Goal: Ask a question

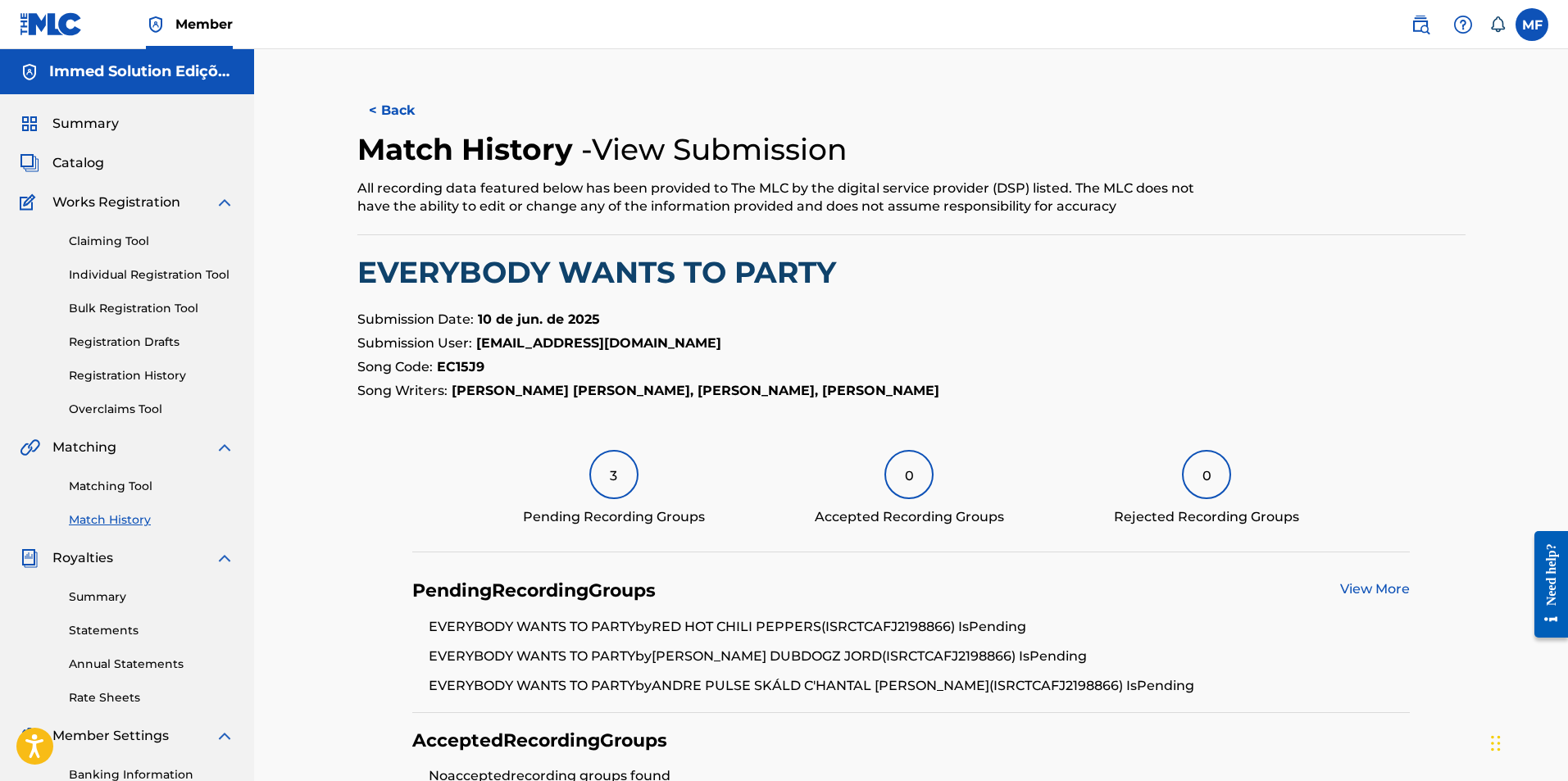
click at [87, 162] on span "Catalog" at bounding box center [79, 163] width 52 height 20
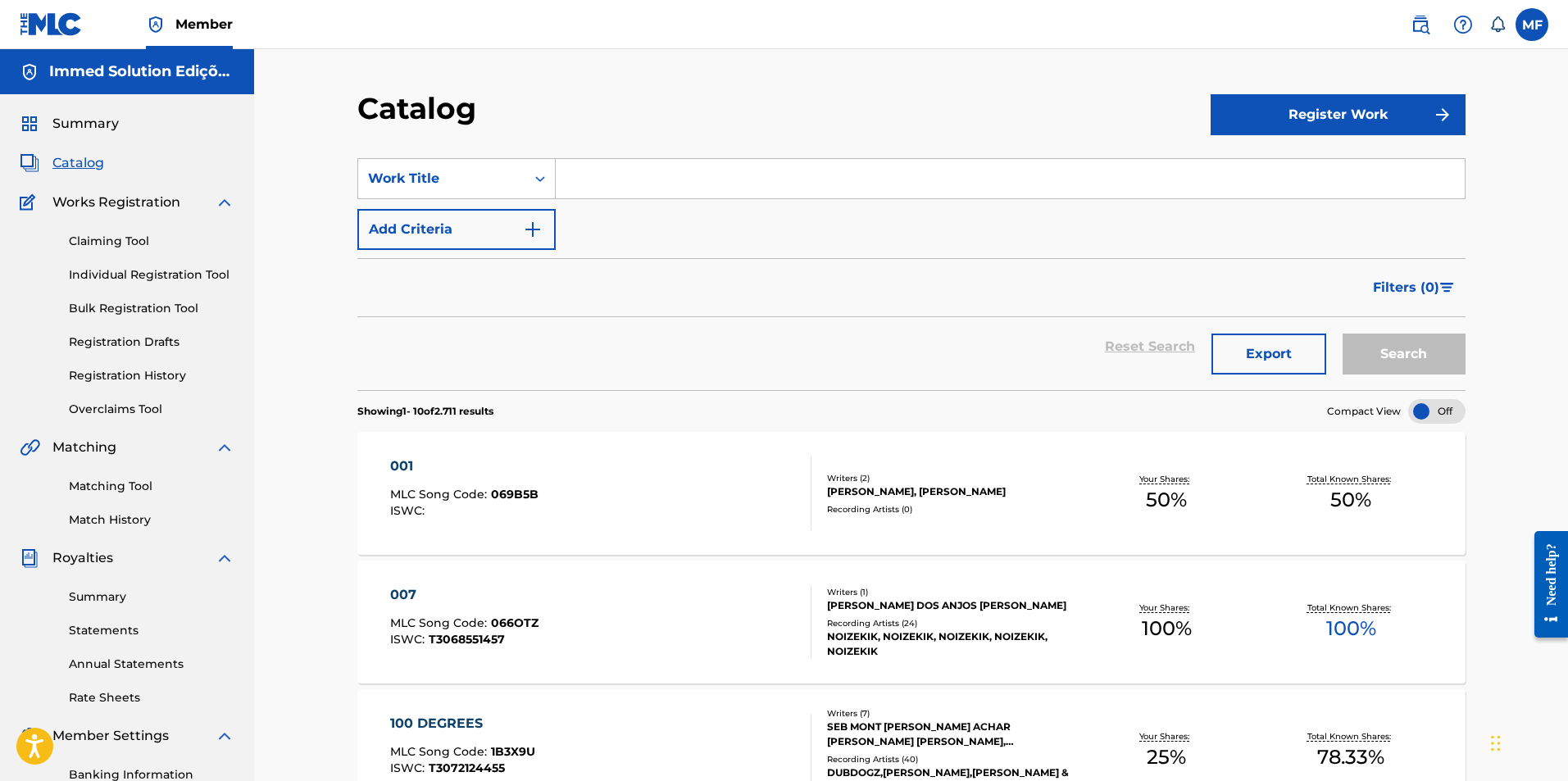
click at [101, 113] on div "Summary Catalog Works Registration Claiming Tool Individual Registration Tool B…" at bounding box center [127, 515] width 254 height 843
click at [96, 128] on span "Summary" at bounding box center [86, 123] width 66 height 20
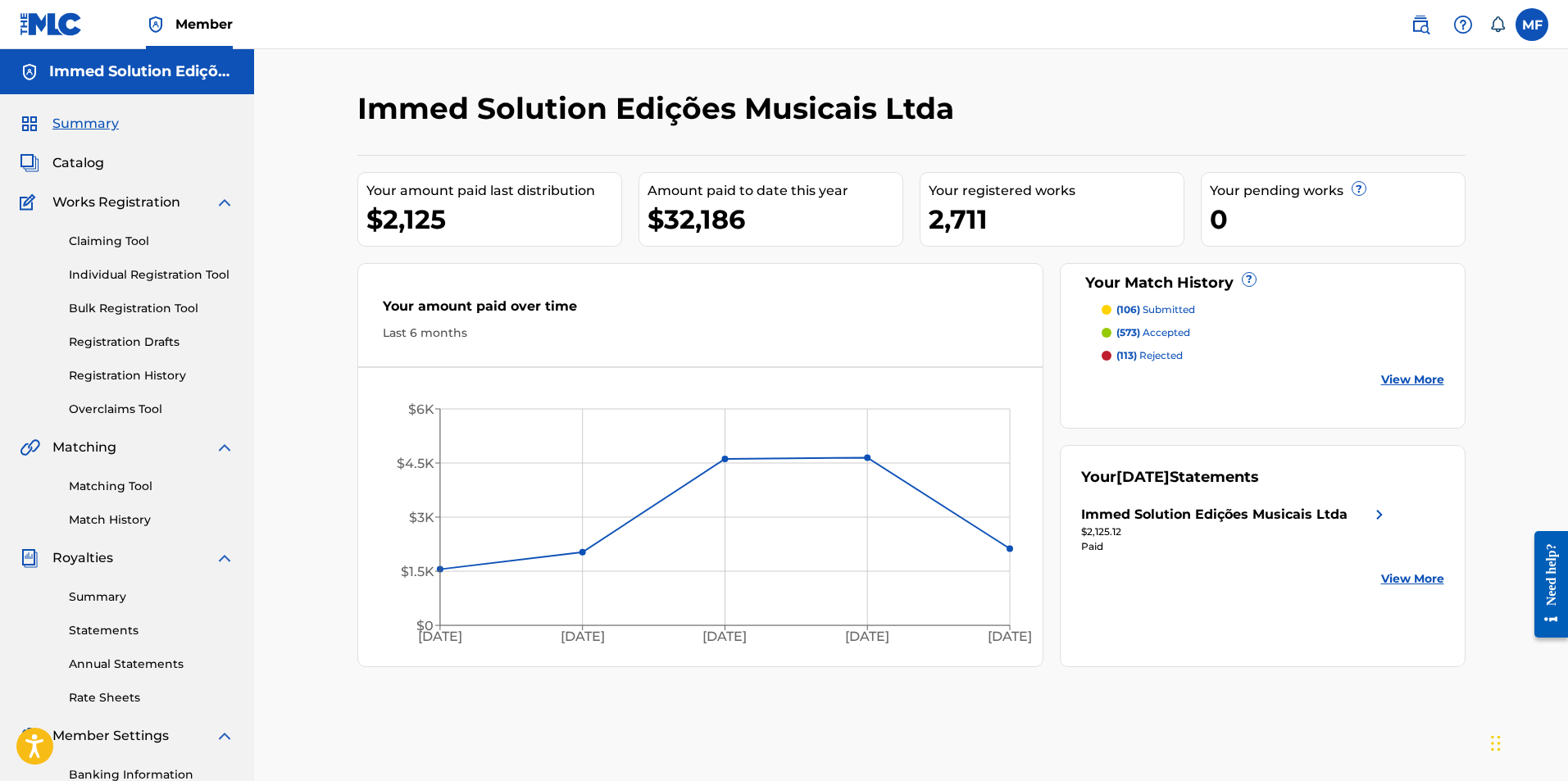
click at [80, 161] on span "Catalog" at bounding box center [79, 163] width 52 height 20
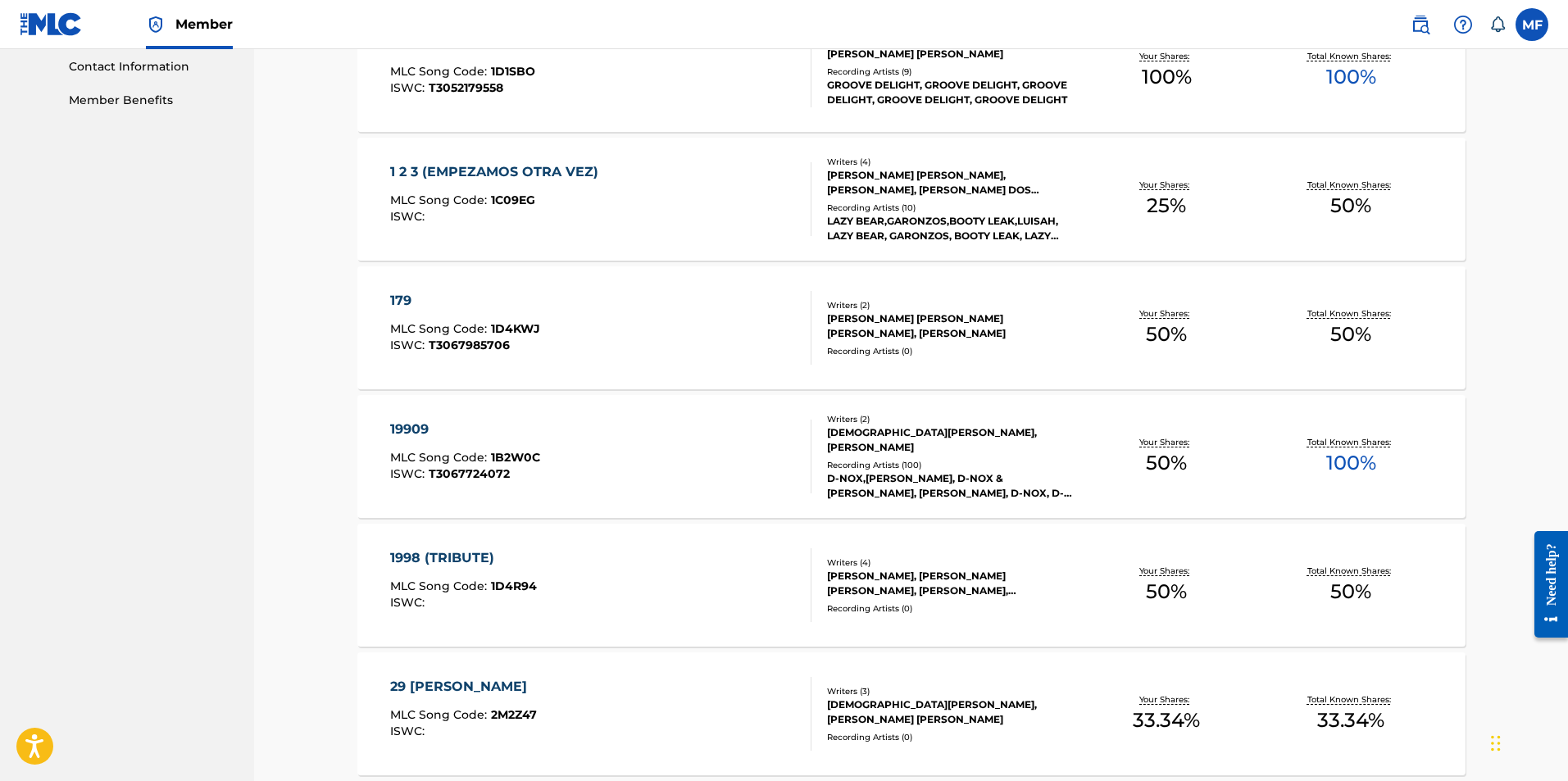
scroll to position [1095, 0]
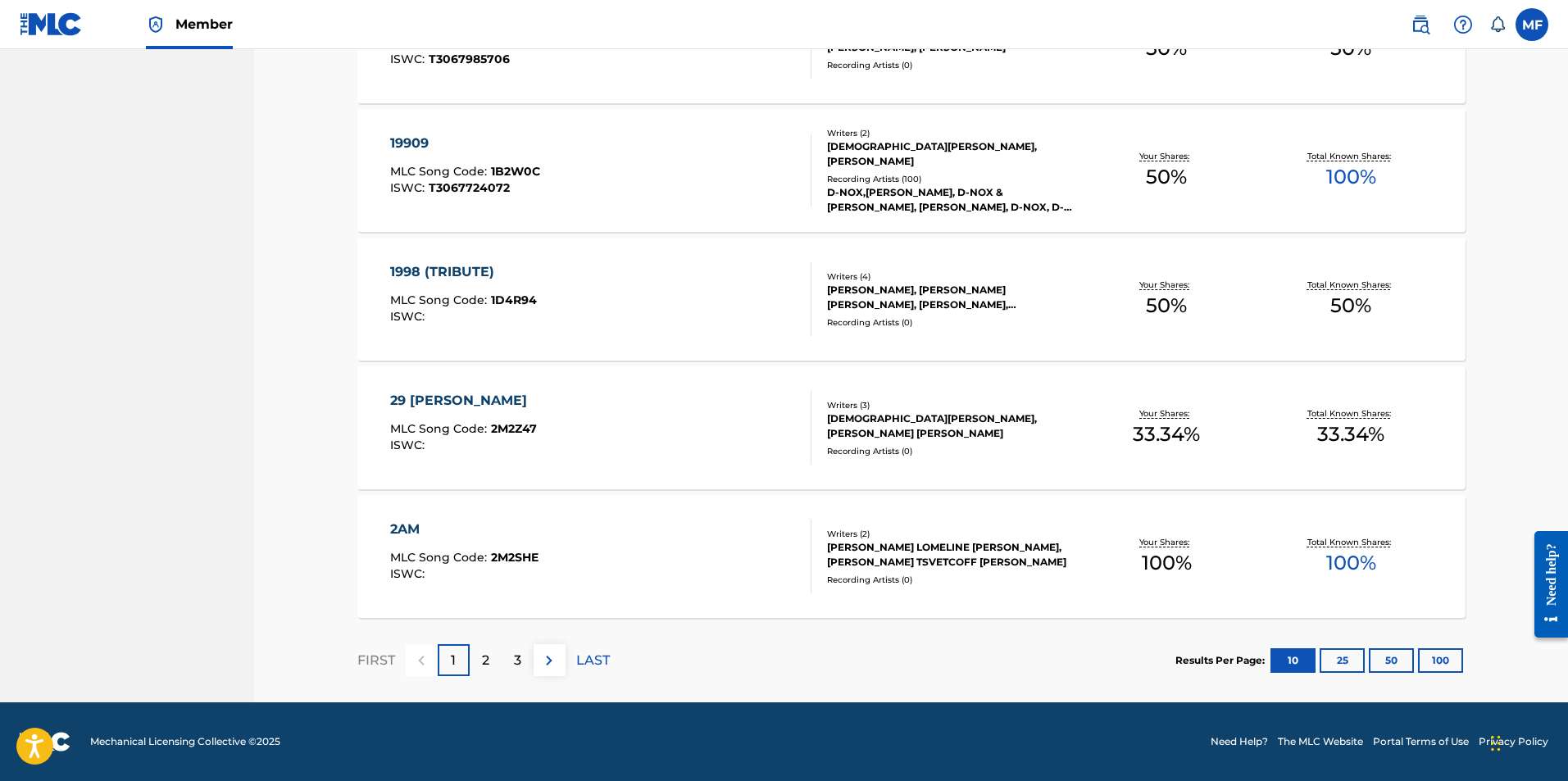
click at [1437, 663] on button "100" at bounding box center [1440, 660] width 45 height 25
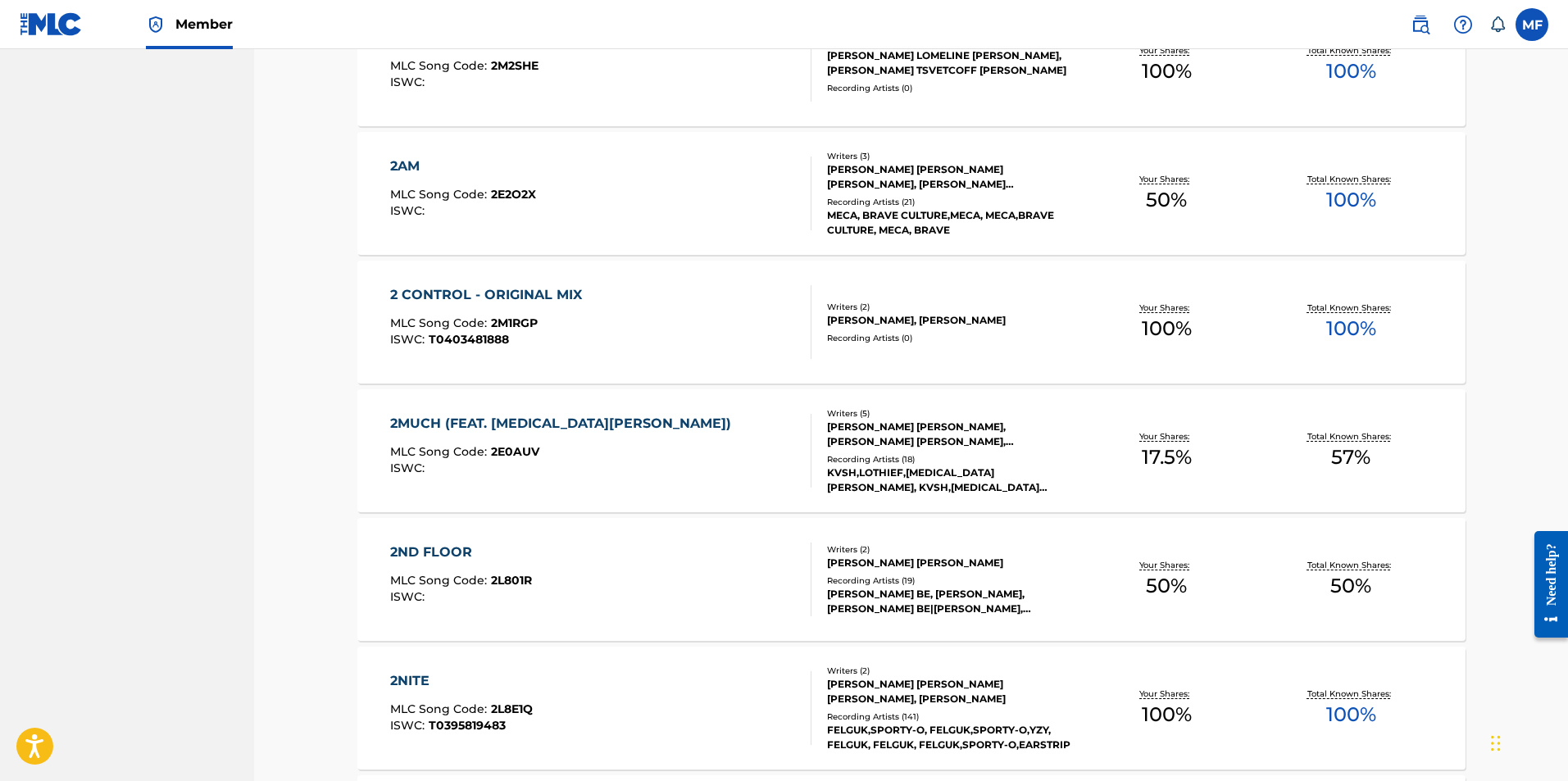
scroll to position [2078, 0]
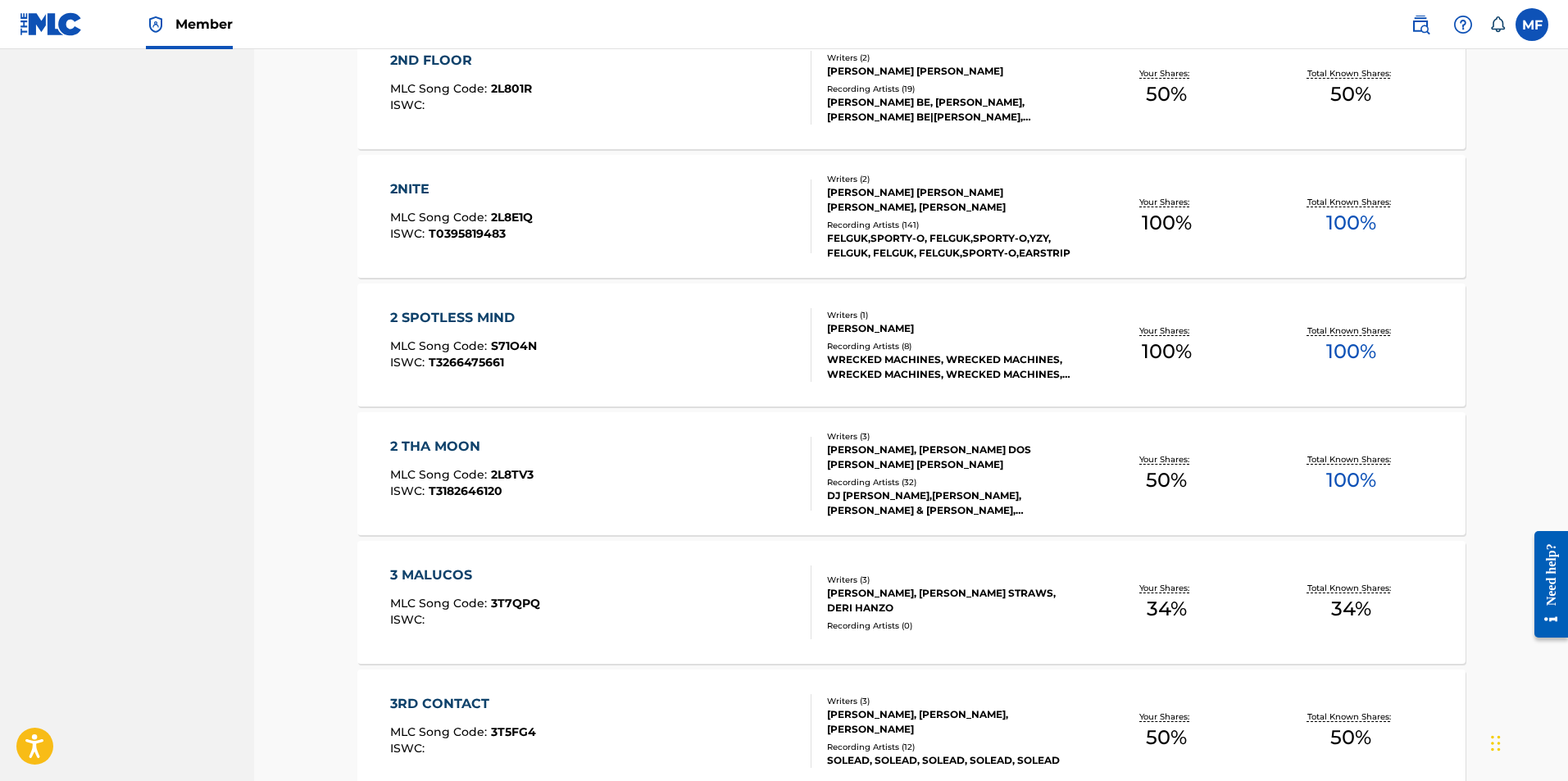
drag, startPoint x: 957, startPoint y: 371, endPoint x: 938, endPoint y: 613, distance: 242.7
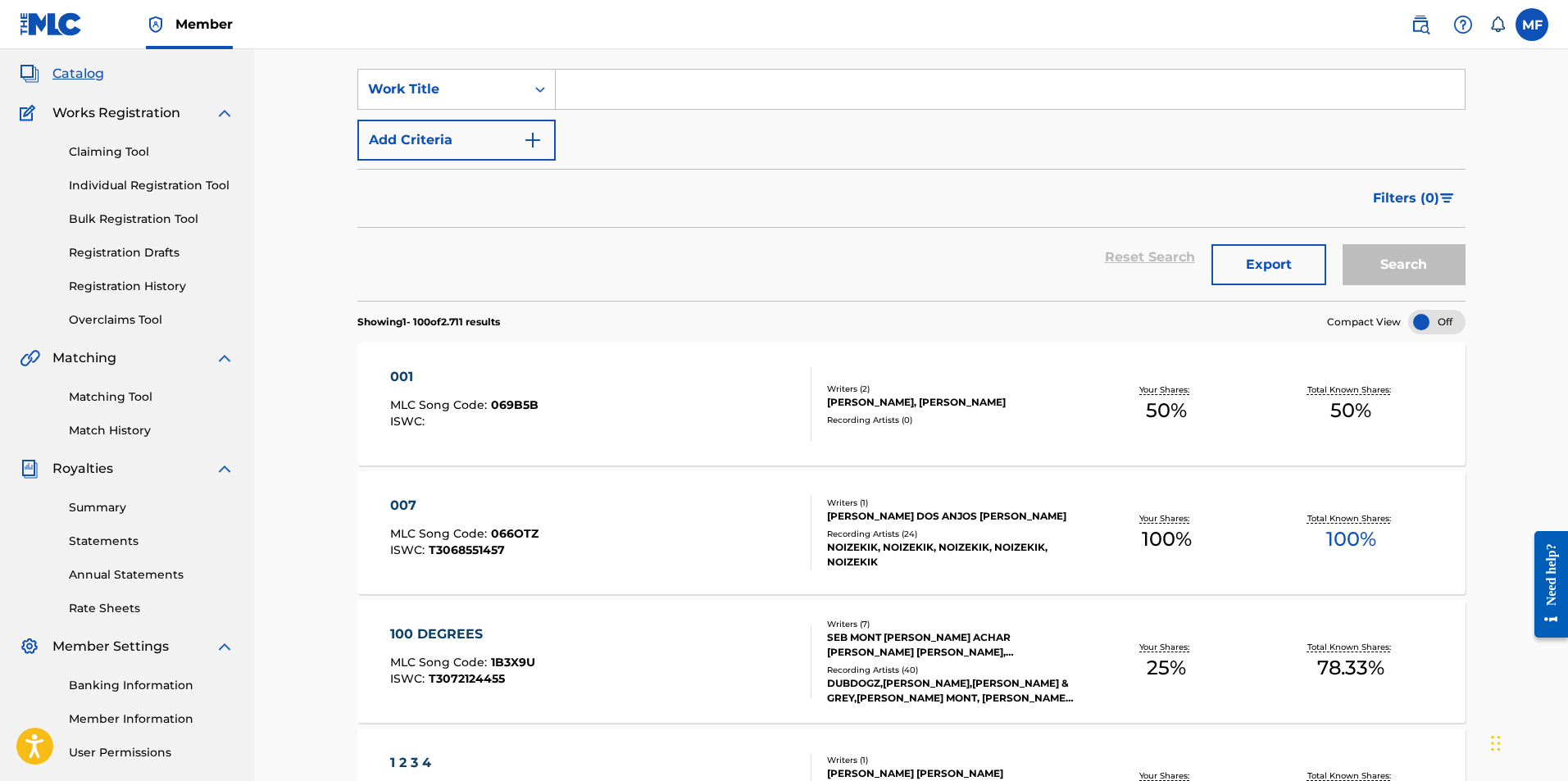
scroll to position [0, 0]
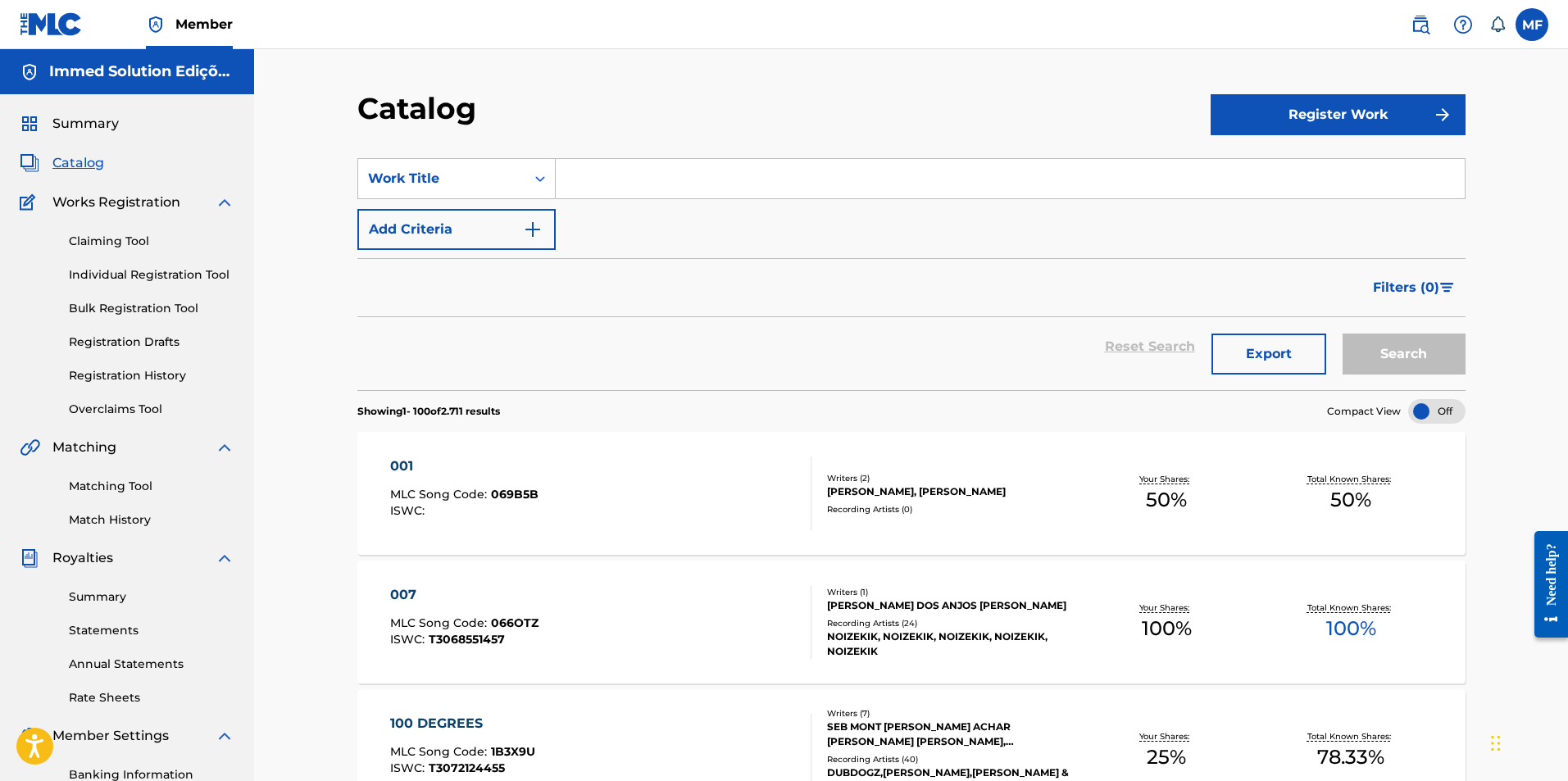
click at [105, 525] on link "Match History" at bounding box center [151, 519] width 165 height 17
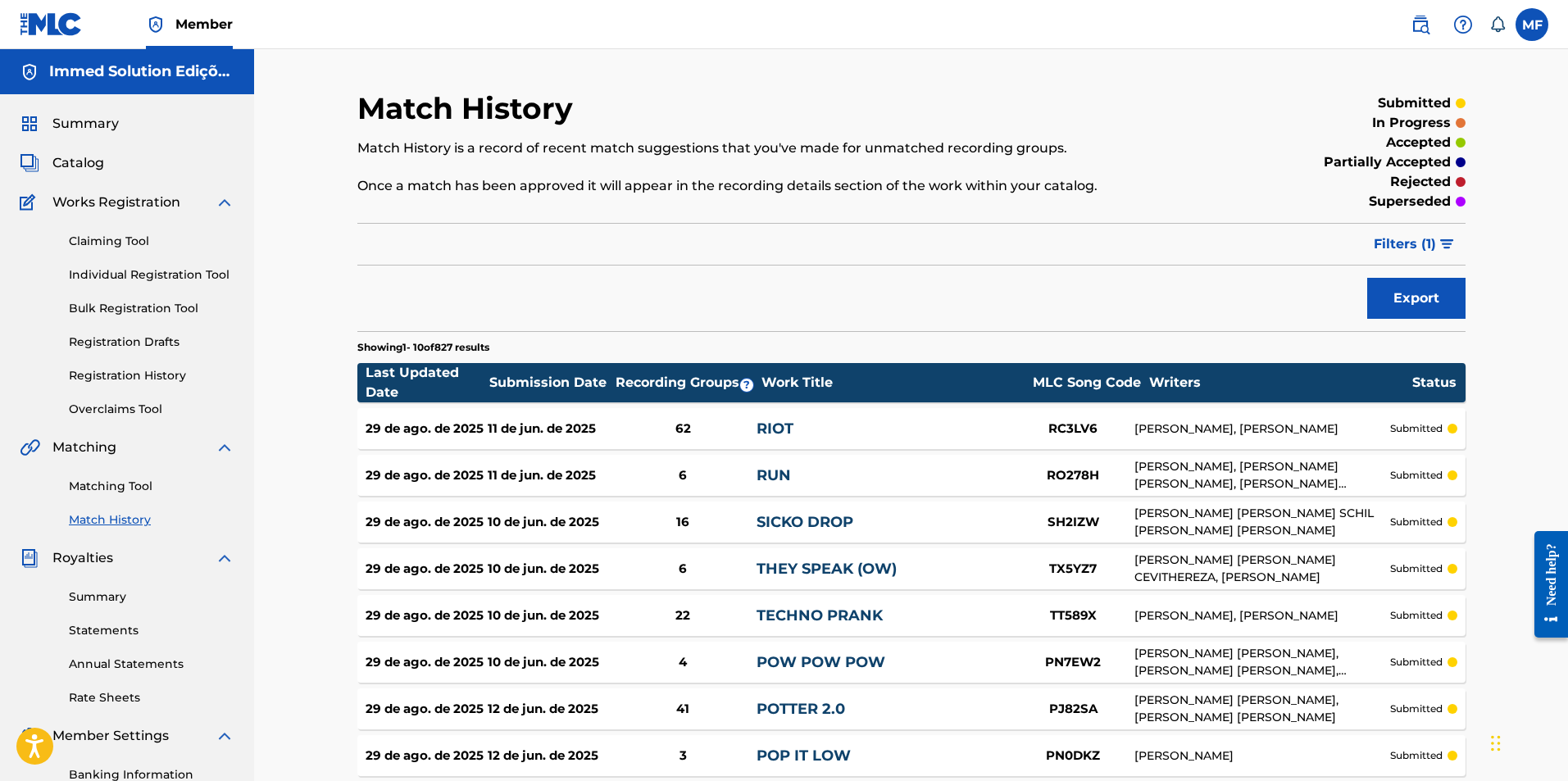
scroll to position [251, 0]
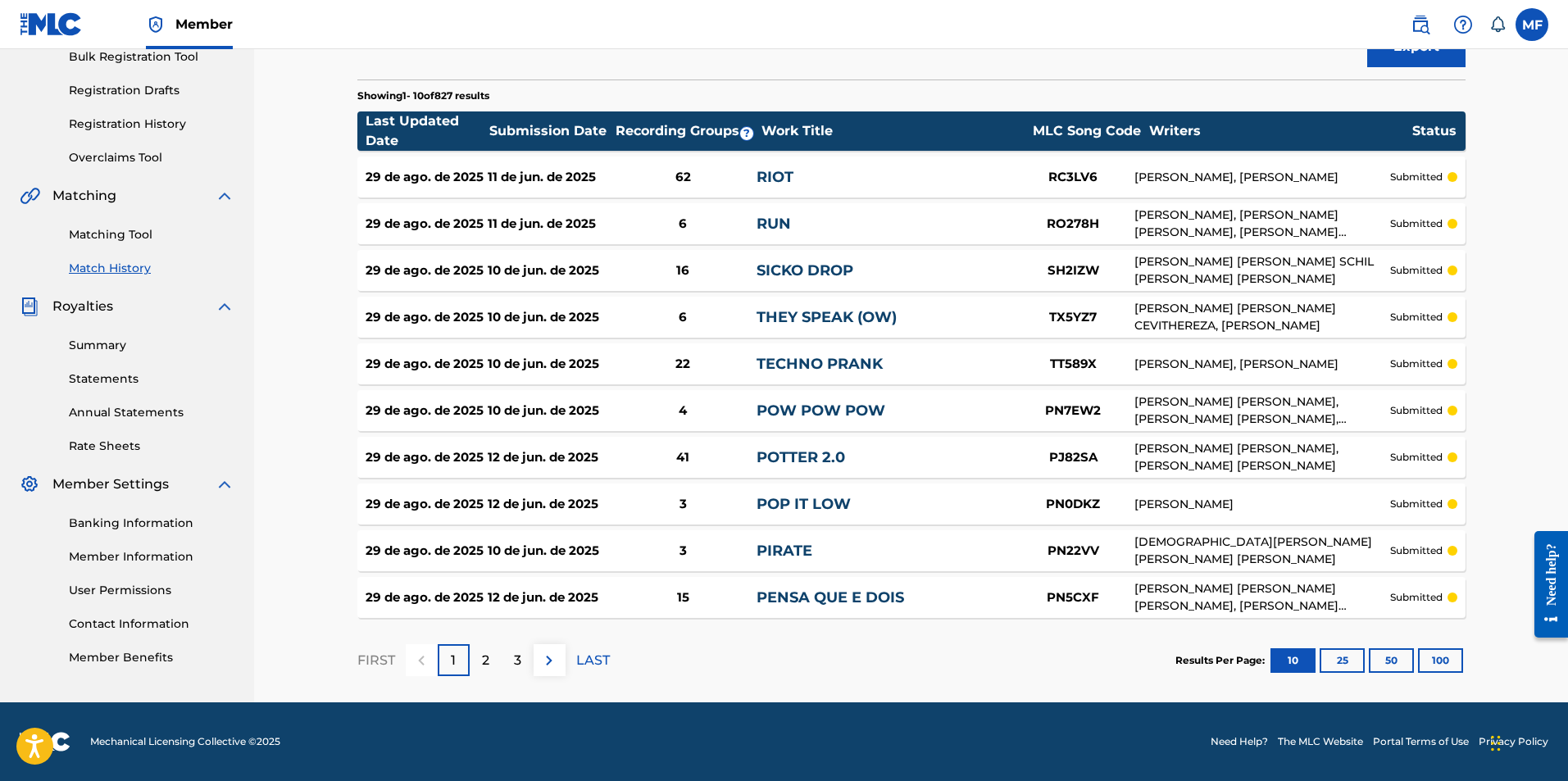
click at [1564, 588] on div "Need help?" at bounding box center [1551, 584] width 34 height 106
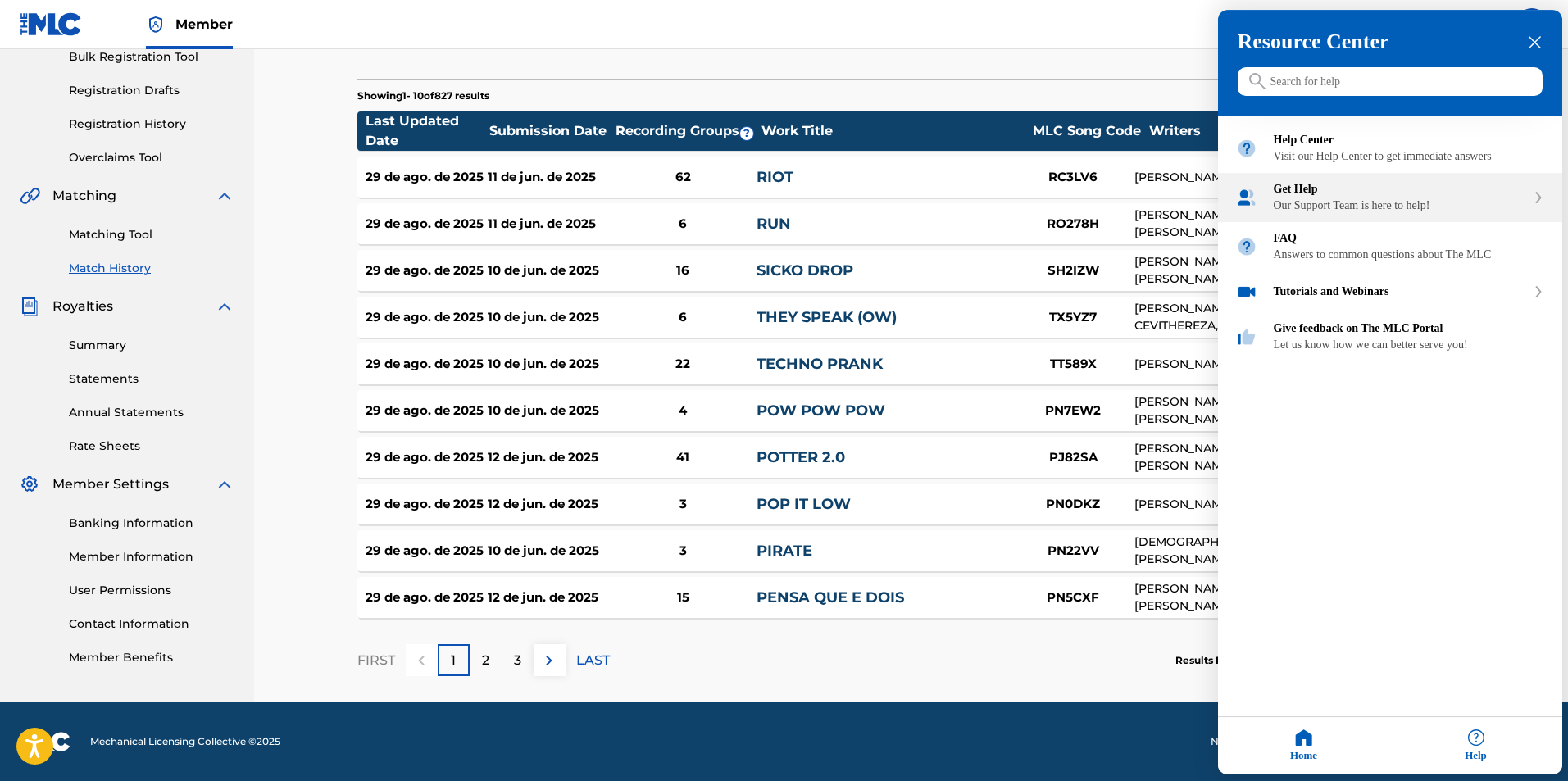
click at [1385, 197] on div "Get Help" at bounding box center [1400, 189] width 252 height 13
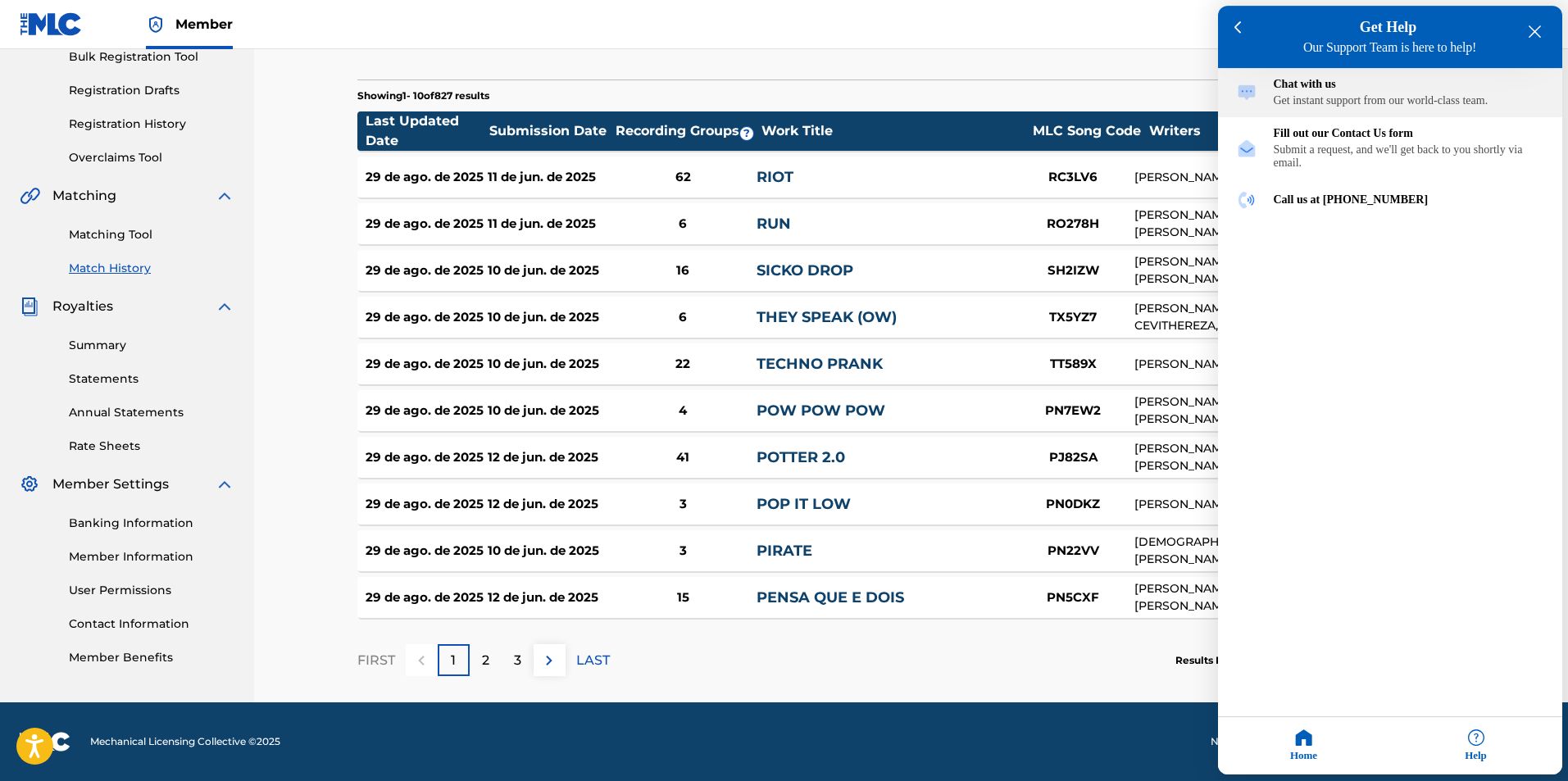
click at [1371, 96] on div "Chat with us Get instant support from our world-class team." at bounding box center [1409, 93] width 271 height 29
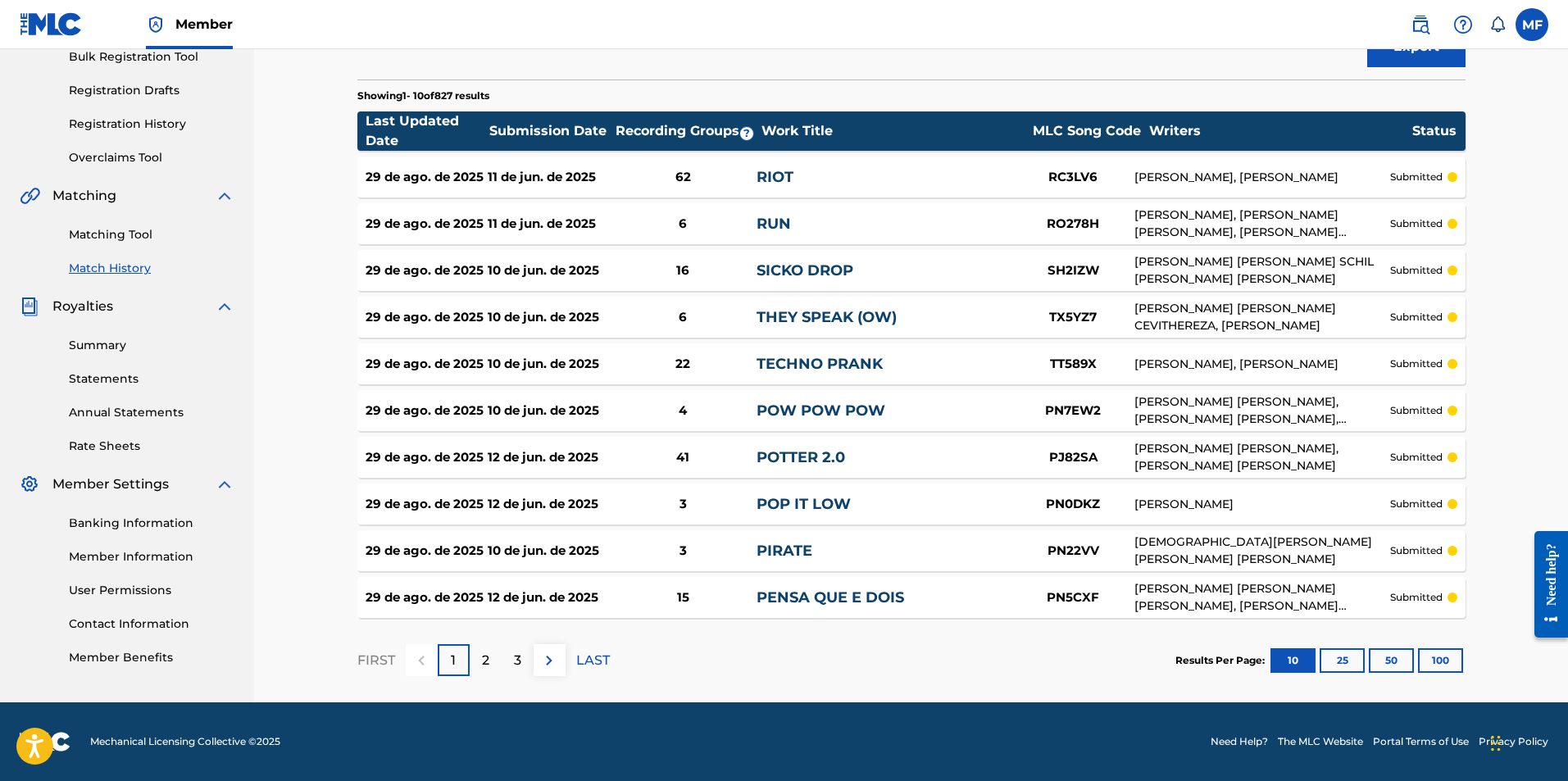
click at [1538, 559] on div "Need help?" at bounding box center [1551, 584] width 34 height 106
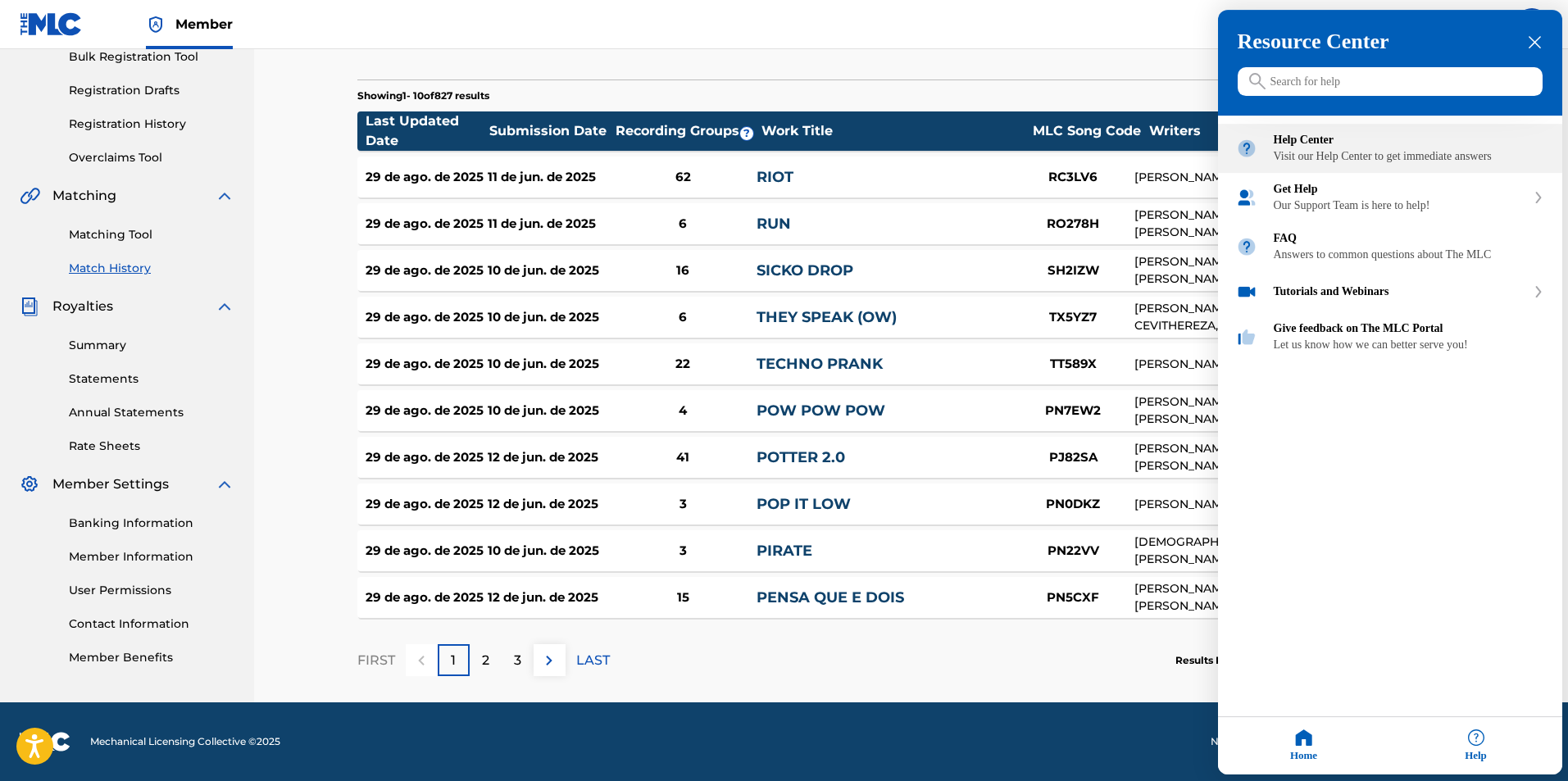
click at [1381, 163] on div "Visit our Help Center to get immediate answers" at bounding box center [1409, 157] width 271 height 13
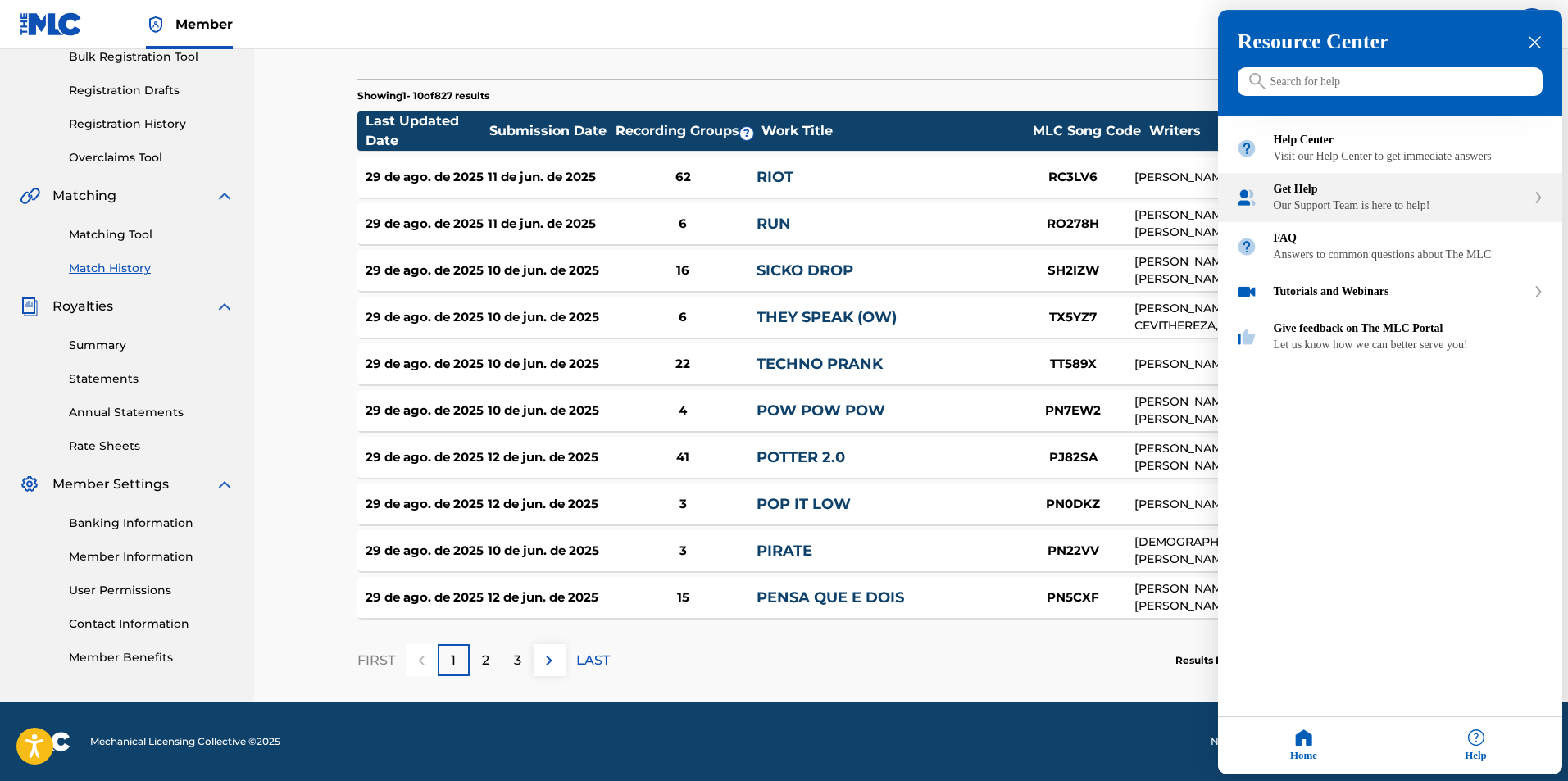
click at [1375, 213] on div "Our Support Team is here to help!" at bounding box center [1400, 206] width 252 height 13
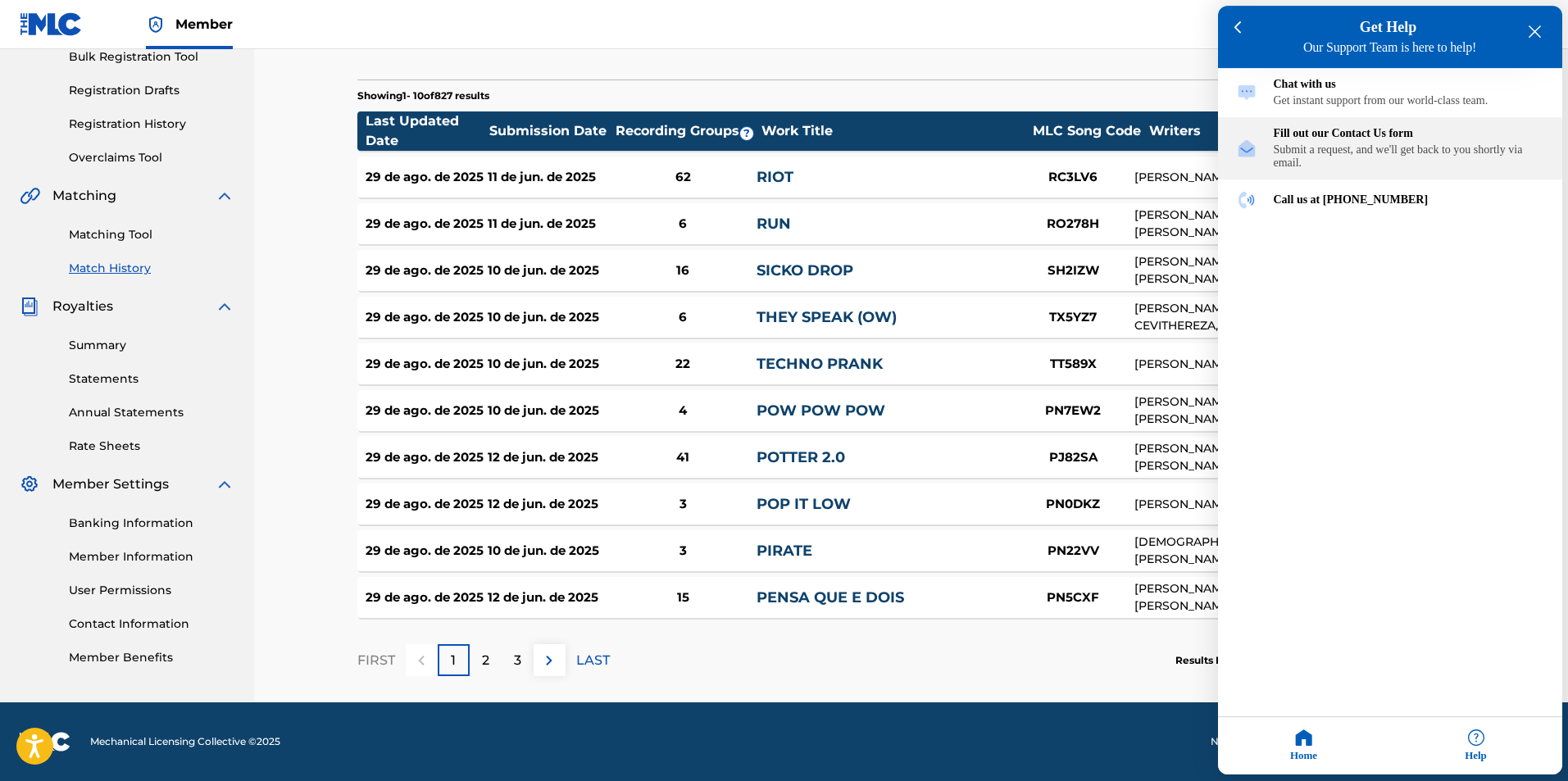
click at [1353, 158] on div "Submit a request, and we'll get back to you shortly via email." at bounding box center [1409, 156] width 271 height 26
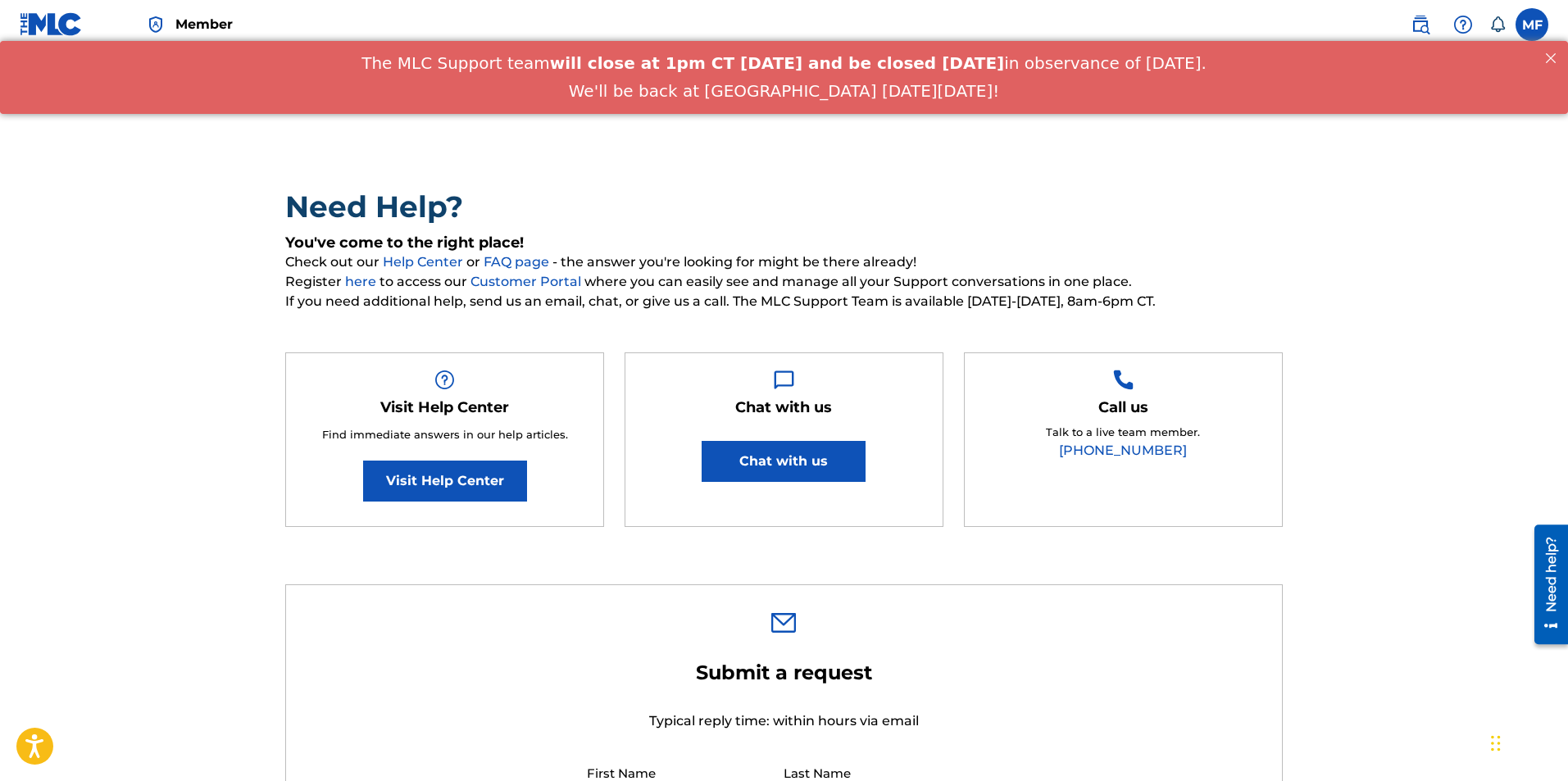
click at [827, 471] on button "Chat with us" at bounding box center [783, 461] width 164 height 41
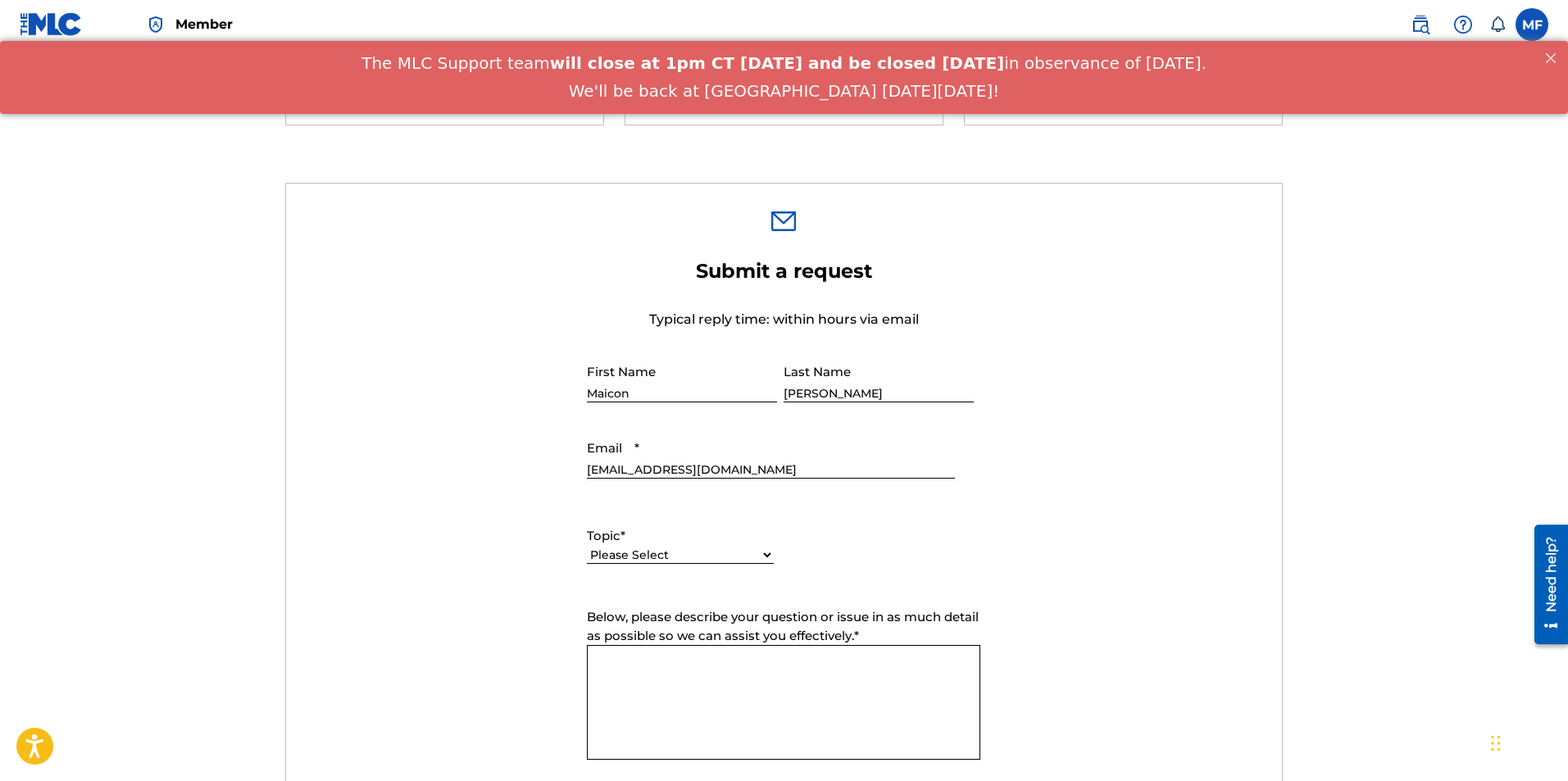
scroll to position [491, 0]
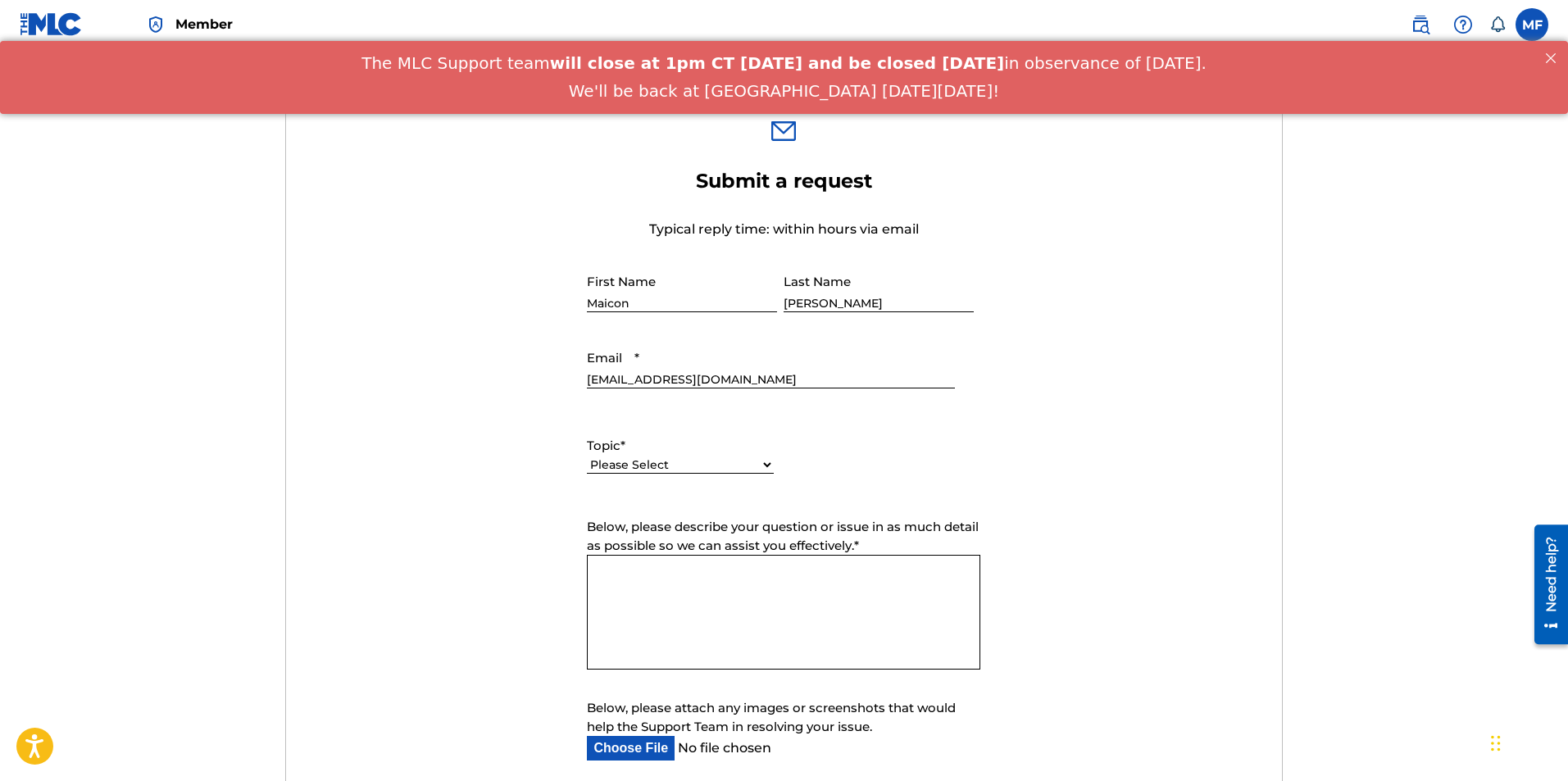
click at [744, 615] on textarea "Below, please describe your question or issue in as much detail as possible so …" at bounding box center [783, 612] width 393 height 114
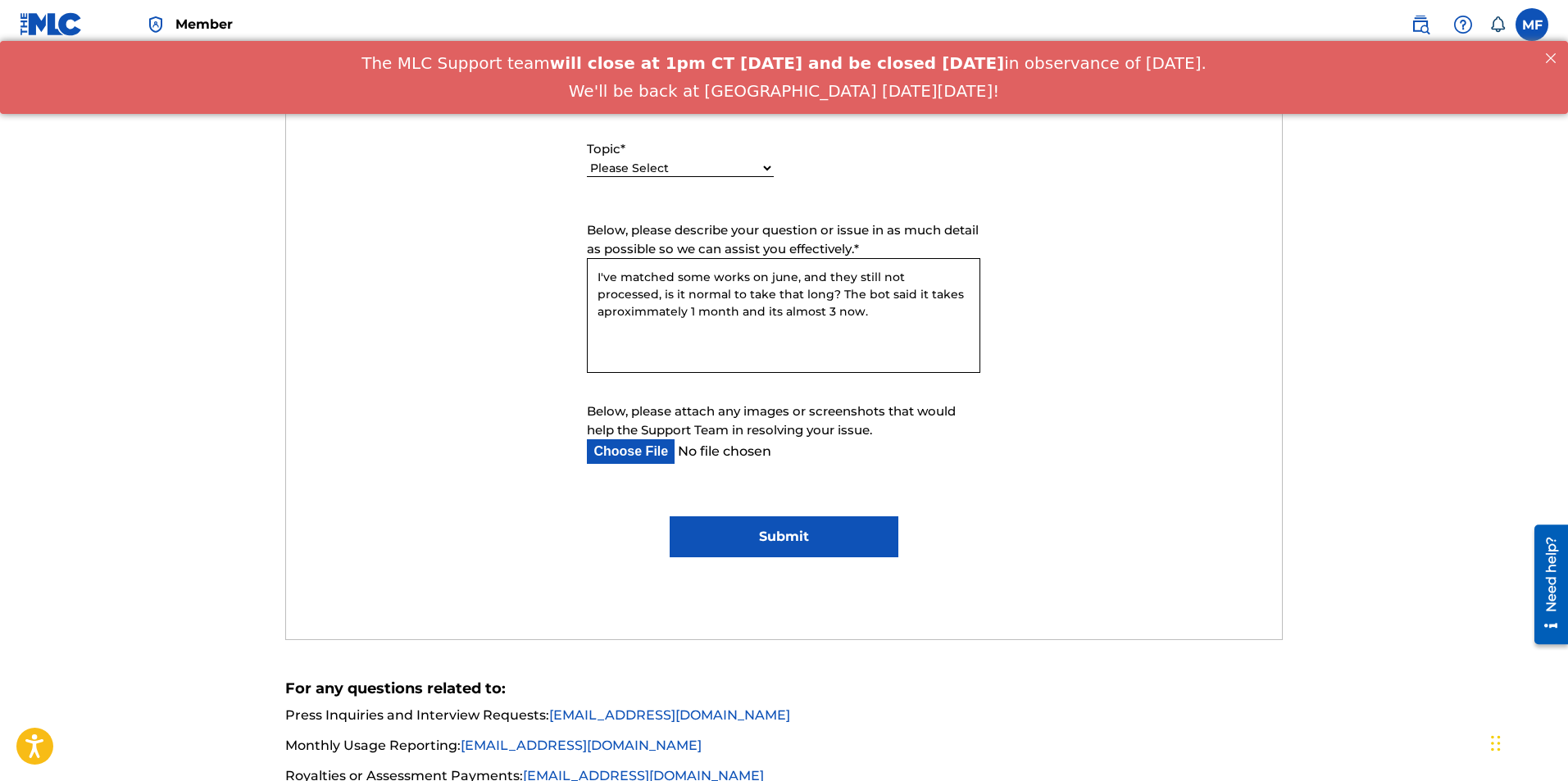
scroll to position [819, 0]
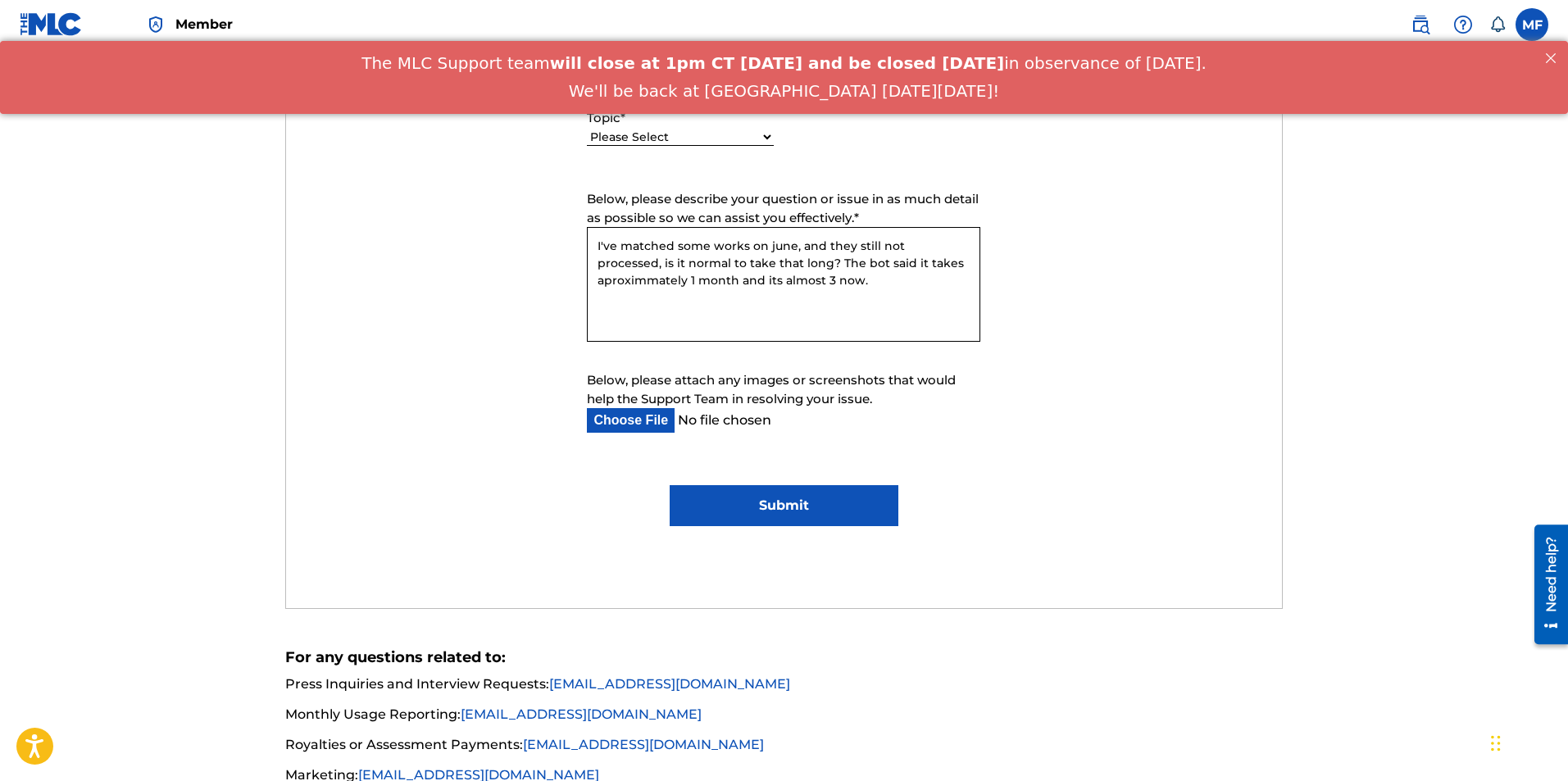
type textarea "I've matched some works on june, and they still not processed, is it normal to …"
click at [843, 508] on input "Submit" at bounding box center [784, 506] width 229 height 41
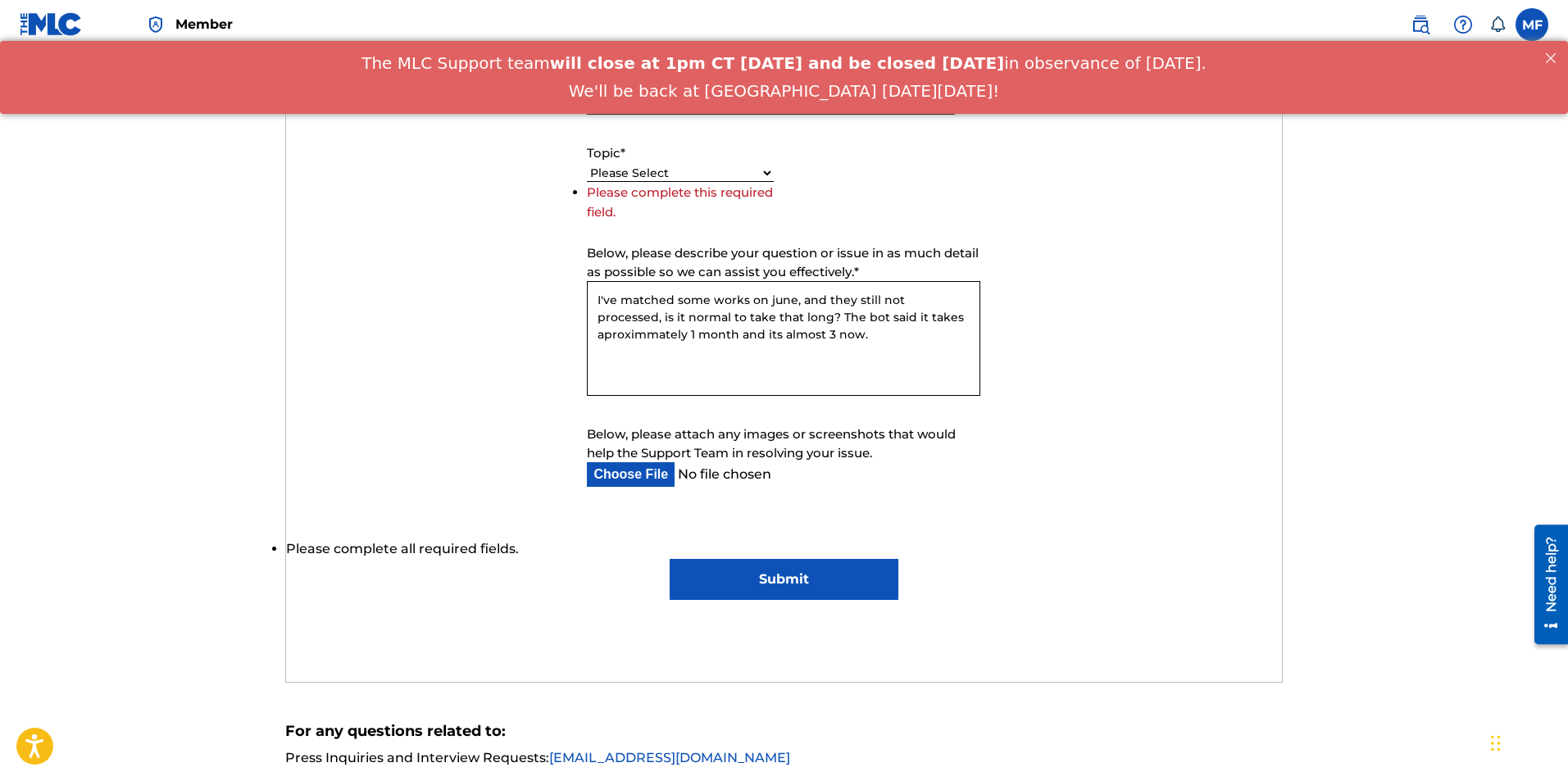
scroll to position [655, 0]
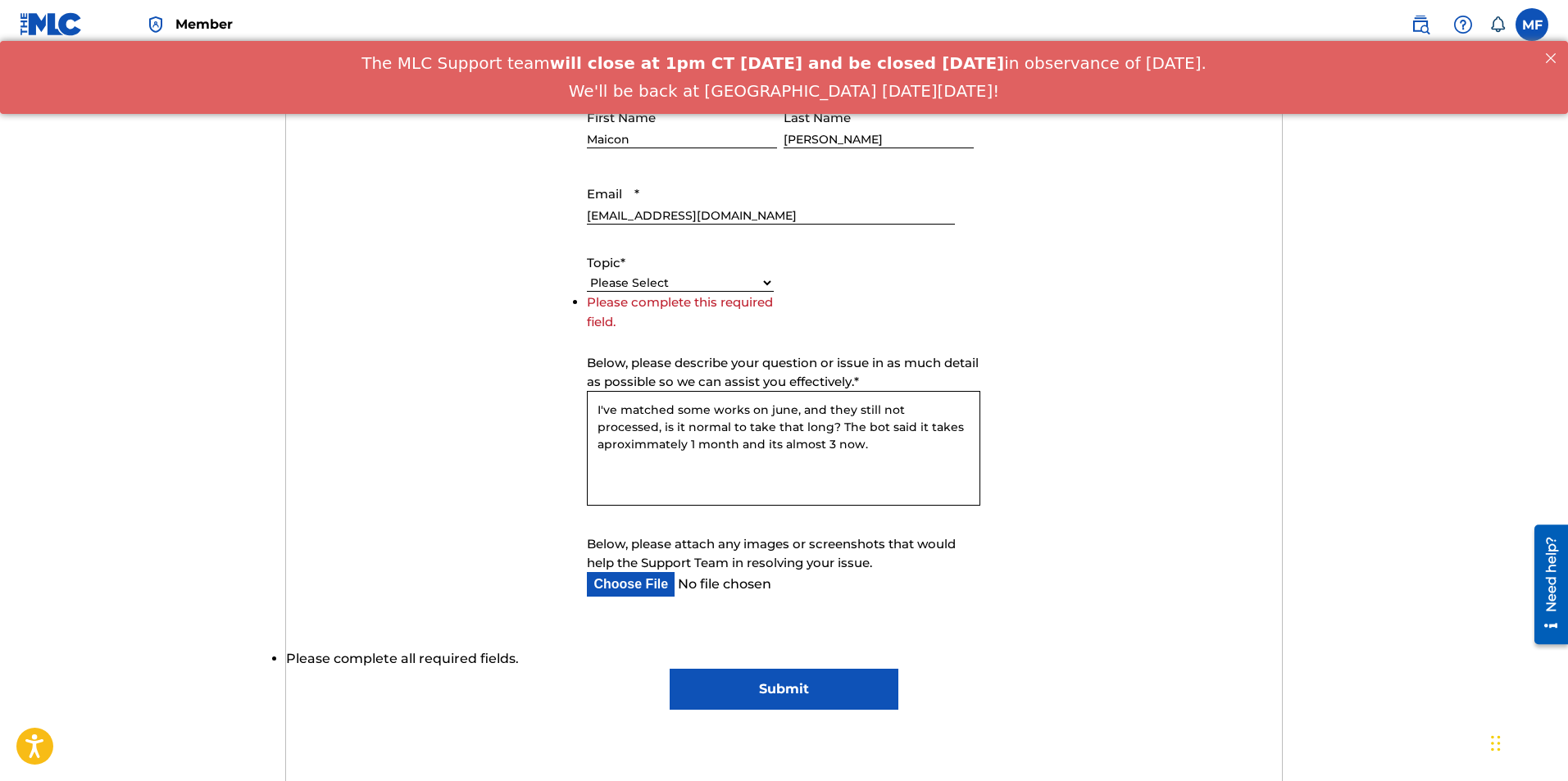
click at [685, 283] on select "Please Select I need help with my account I need help with managing my catalog …" at bounding box center [679, 282] width 187 height 17
click at [749, 287] on select "Please Select I need help with my account I need help with managing my catalog …" at bounding box center [679, 282] width 187 height 17
select select "I need help with managing my catalog"
click at [586, 291] on select "Please Select I need help with my account I need help with managing my catalog …" at bounding box center [679, 282] width 187 height 17
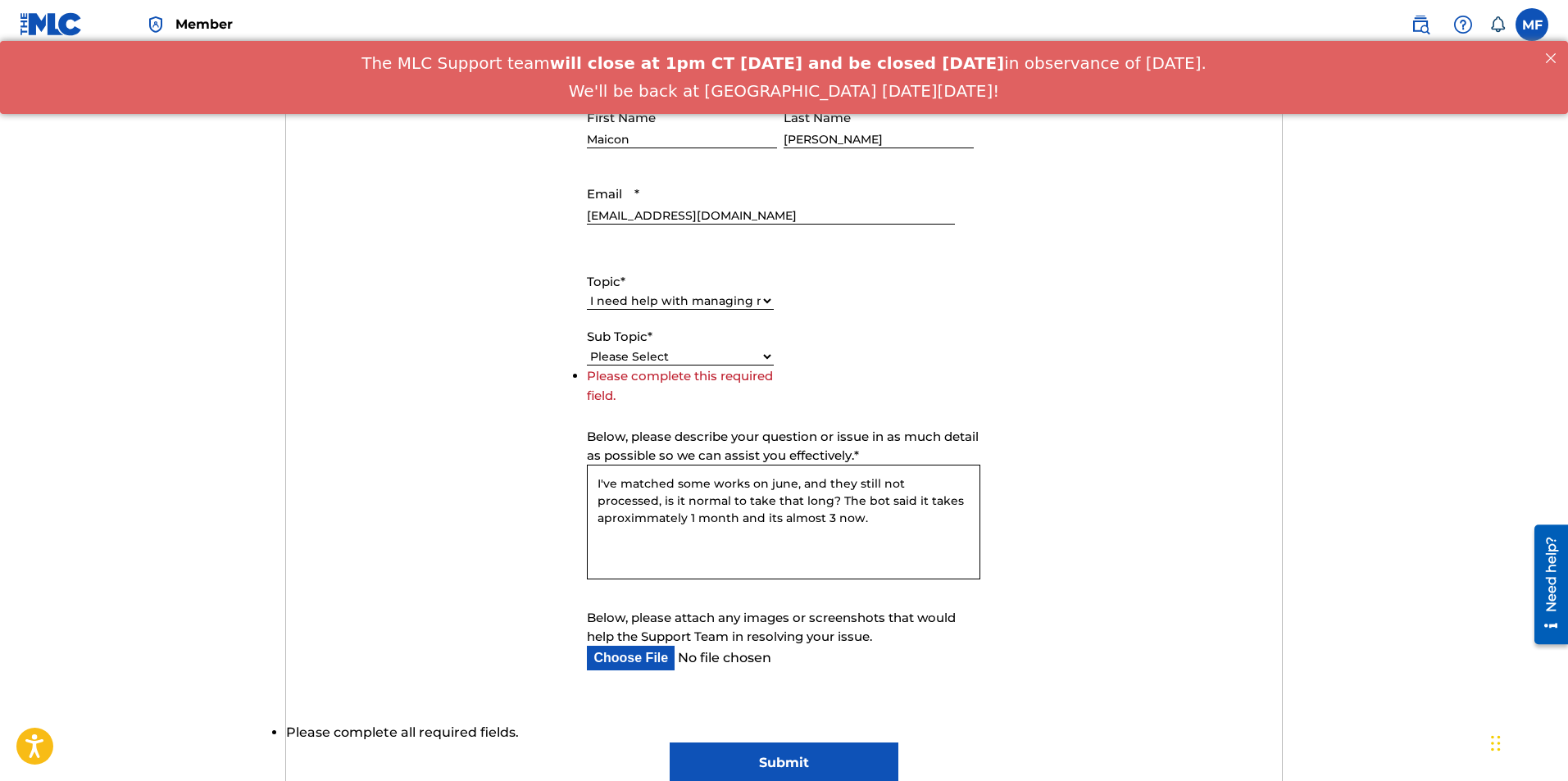
click at [714, 353] on select "Please Select I need help with CWR I need help registering my work(s) in The ML…" at bounding box center [679, 357] width 187 height 17
select select "I need help with the Matching Tool"
click at [586, 365] on select "Please Select I need help with CWR I need help registering my work(s) in The ML…" at bounding box center [679, 357] width 187 height 17
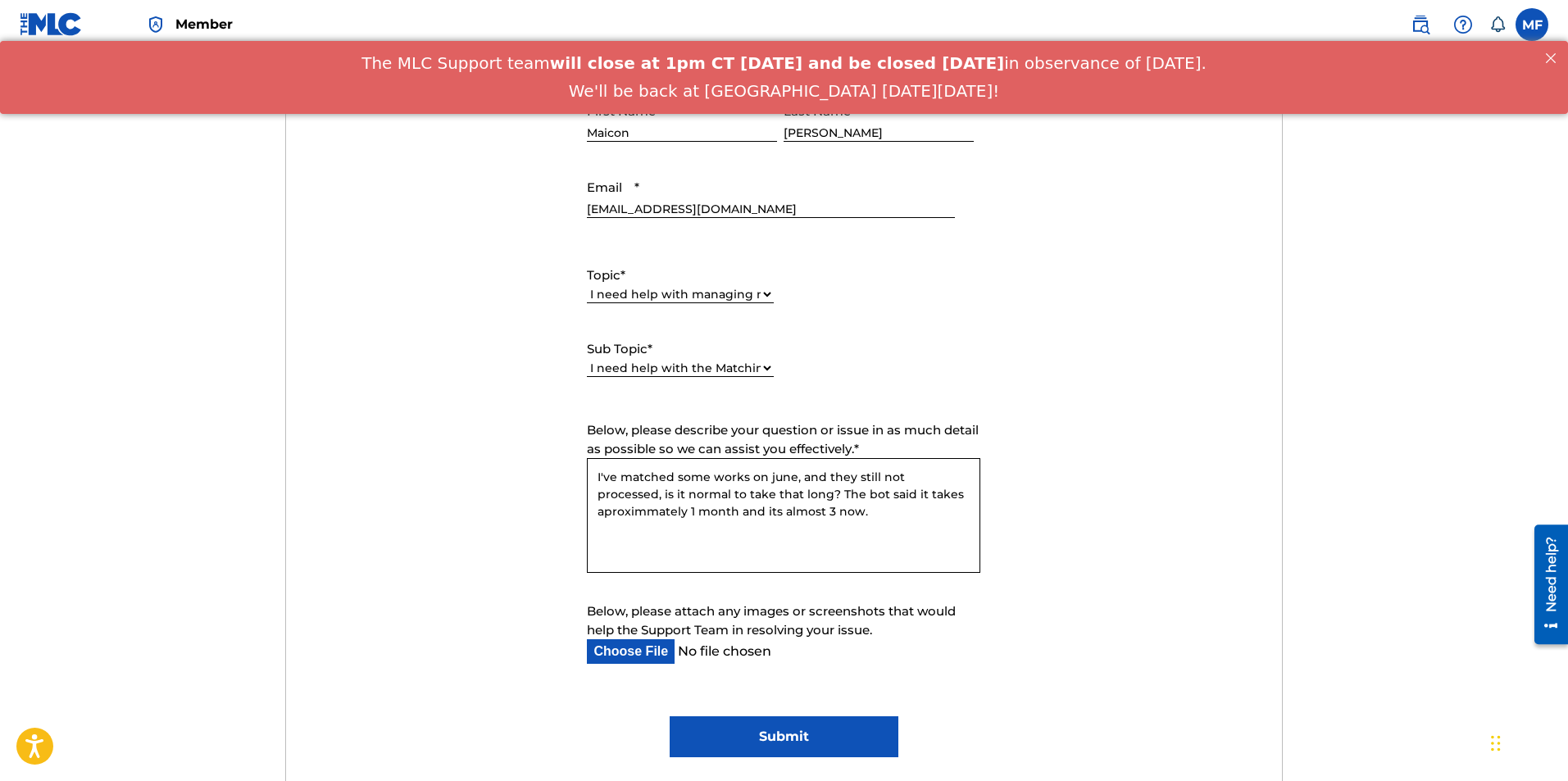
scroll to position [902, 0]
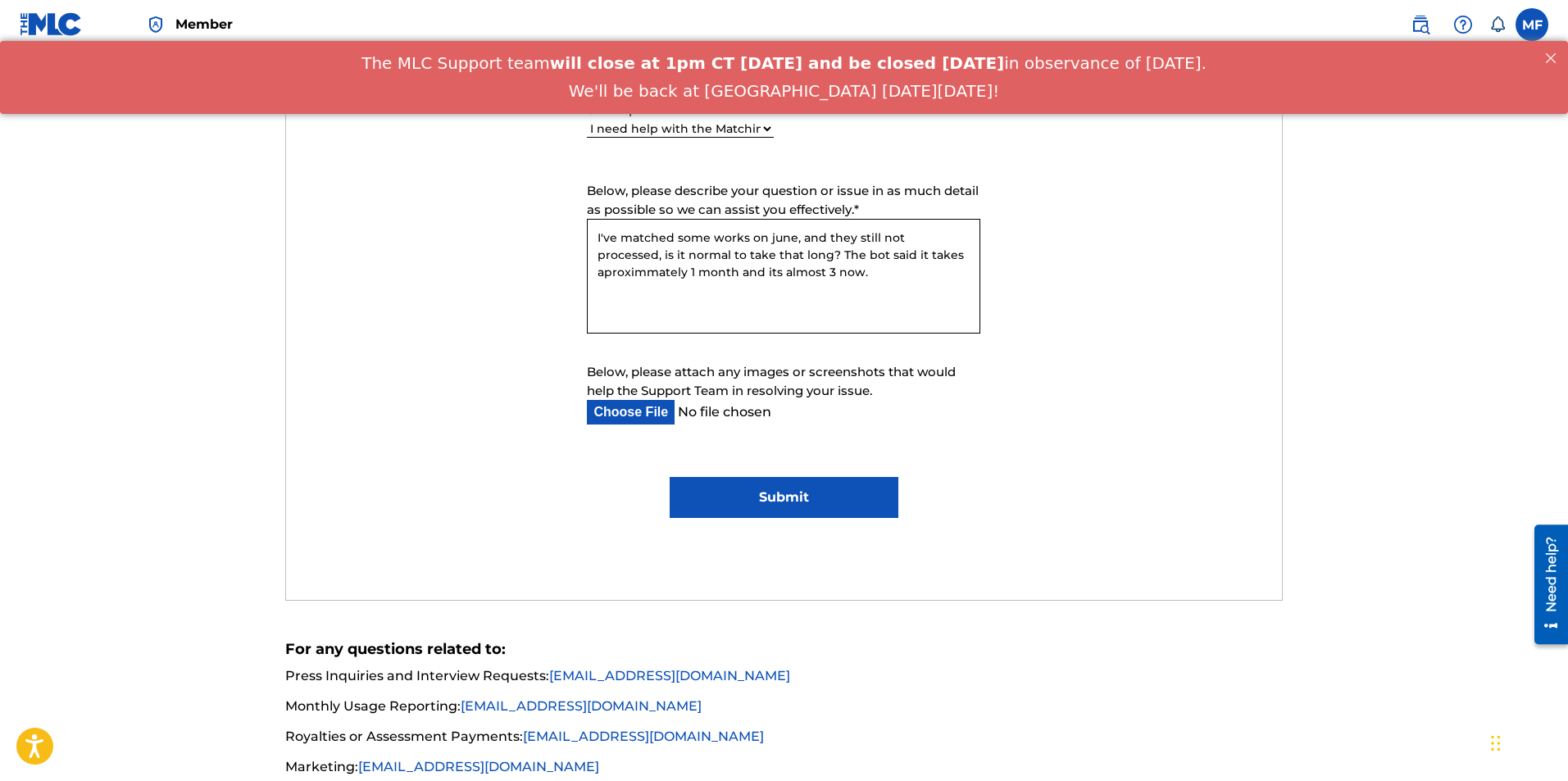
click at [803, 507] on input "Submit" at bounding box center [784, 498] width 229 height 41
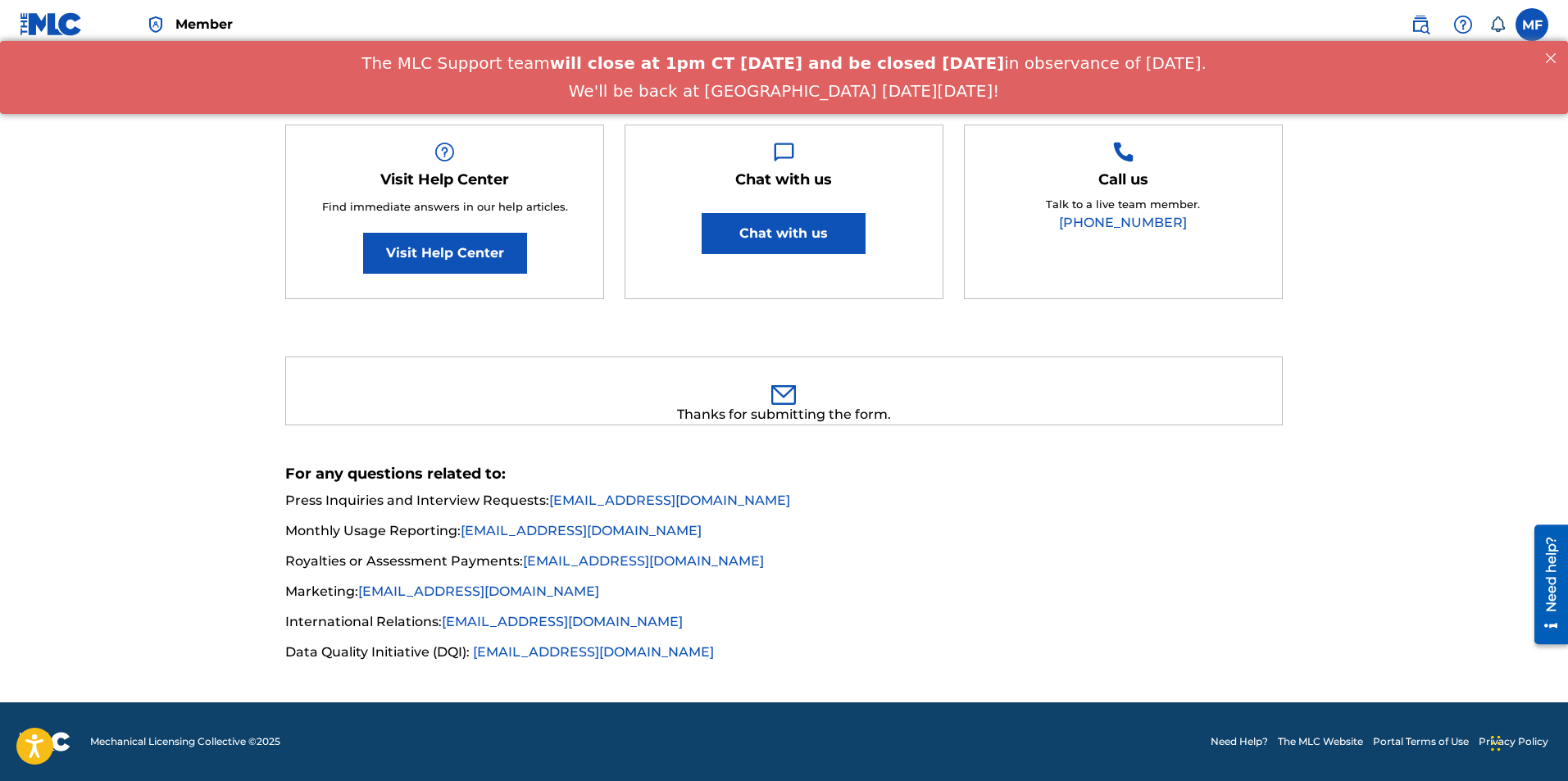
scroll to position [228, 0]
